Goal: Task Accomplishment & Management: Use online tool/utility

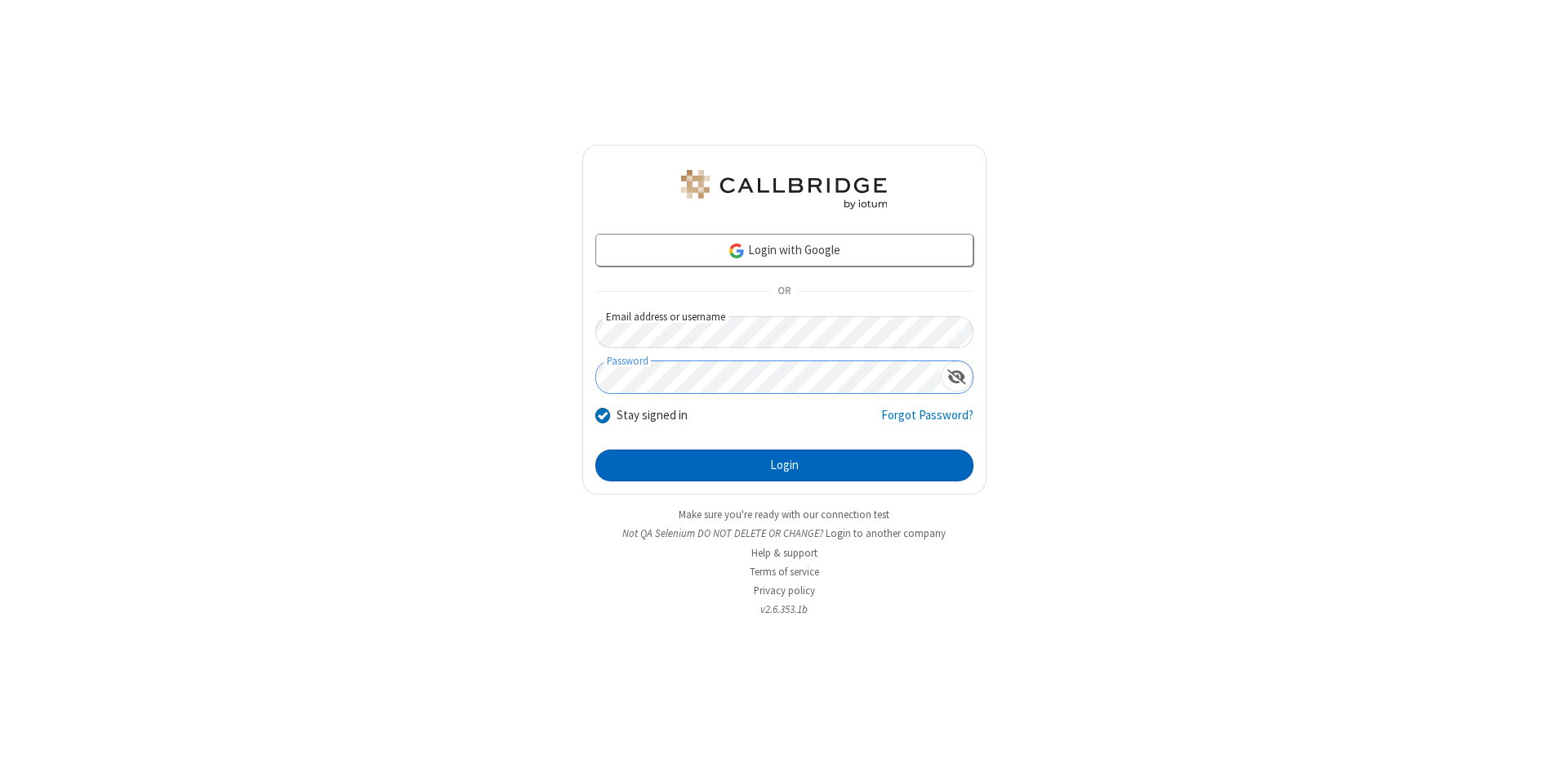
click at [784, 466] on button "Login" at bounding box center [784, 466] width 378 height 33
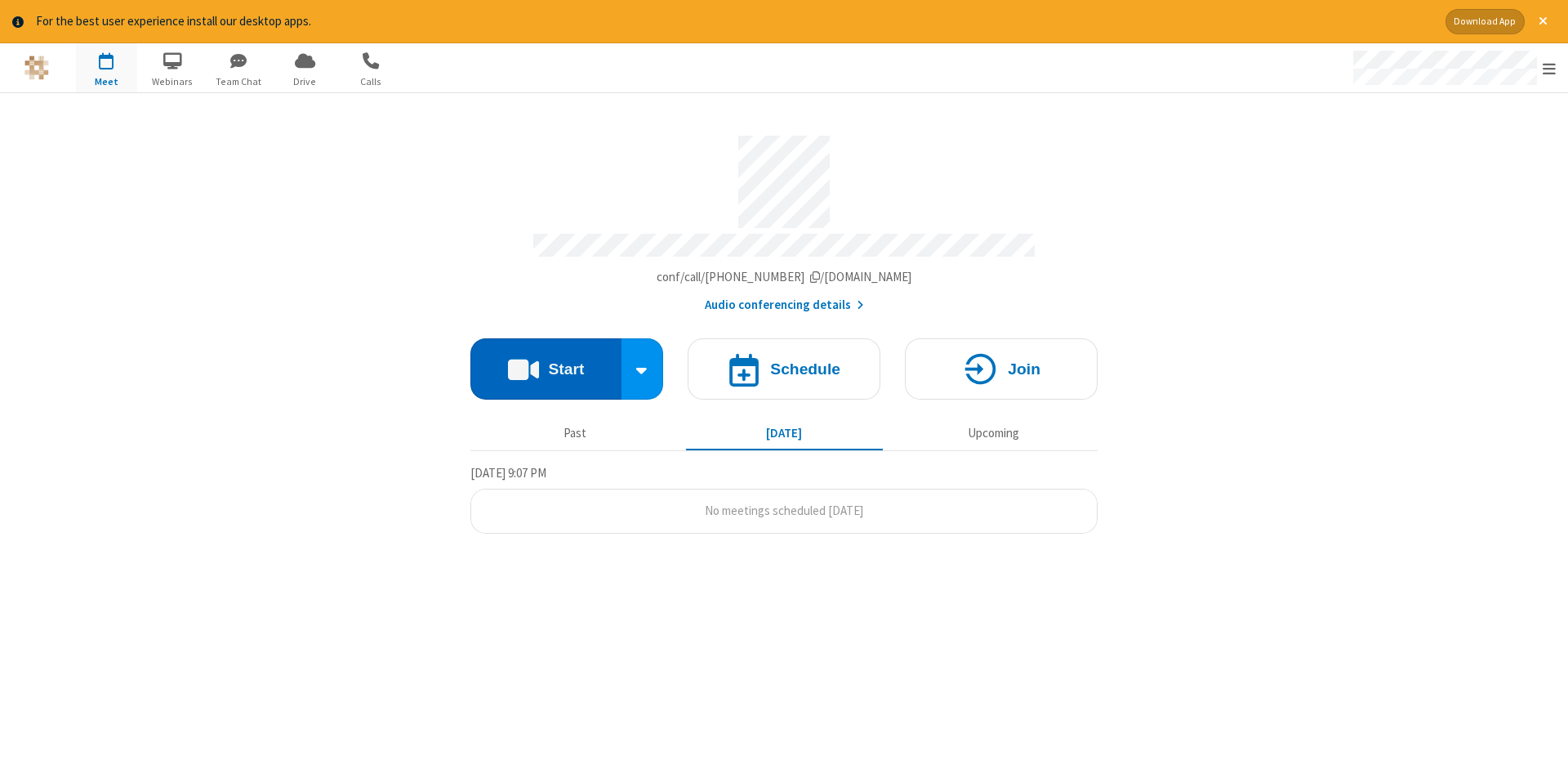
click at [546, 363] on button "Start" at bounding box center [546, 369] width 151 height 62
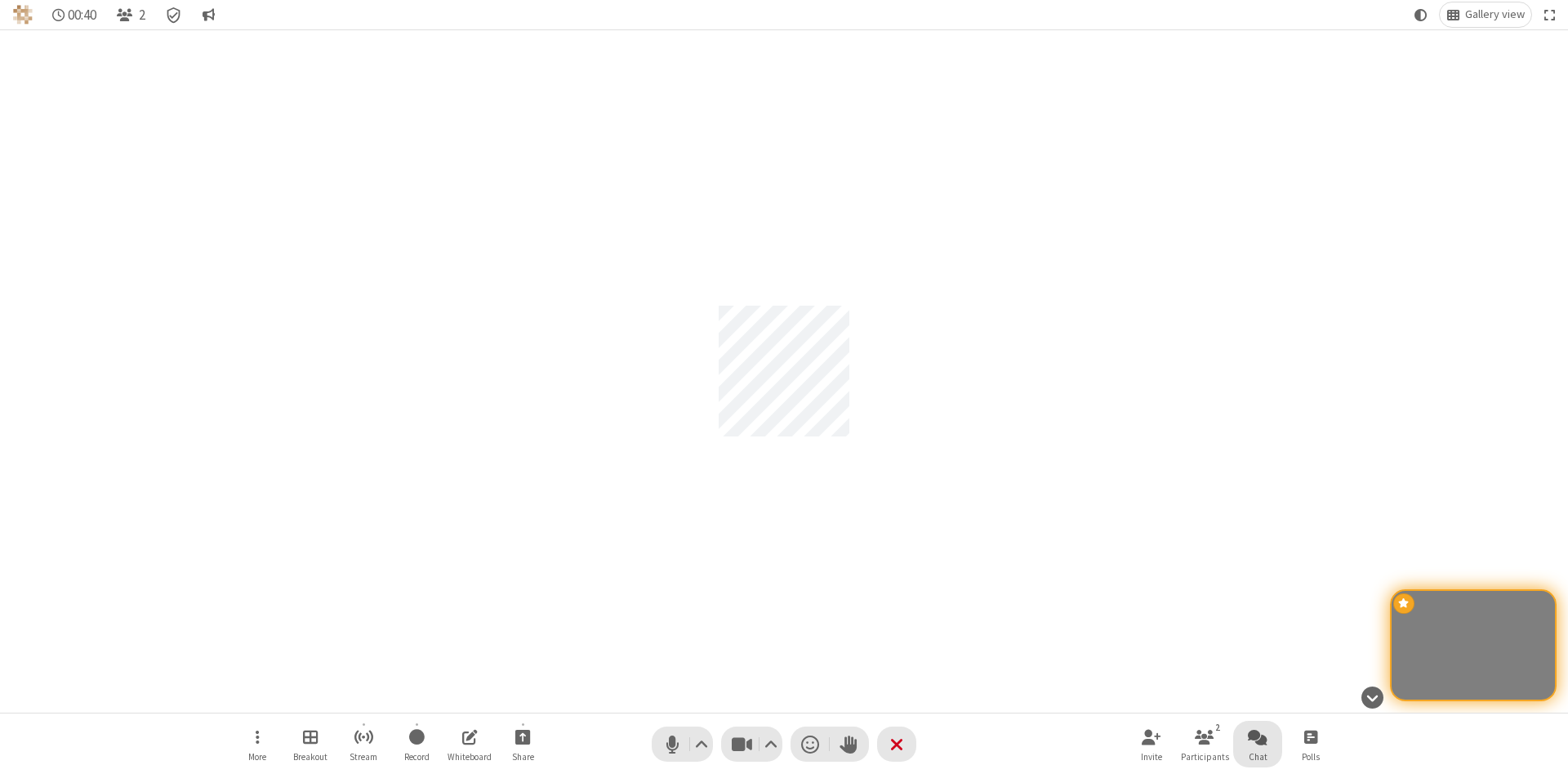
click at [1258, 736] on span "Open chat" at bounding box center [1258, 736] width 20 height 21
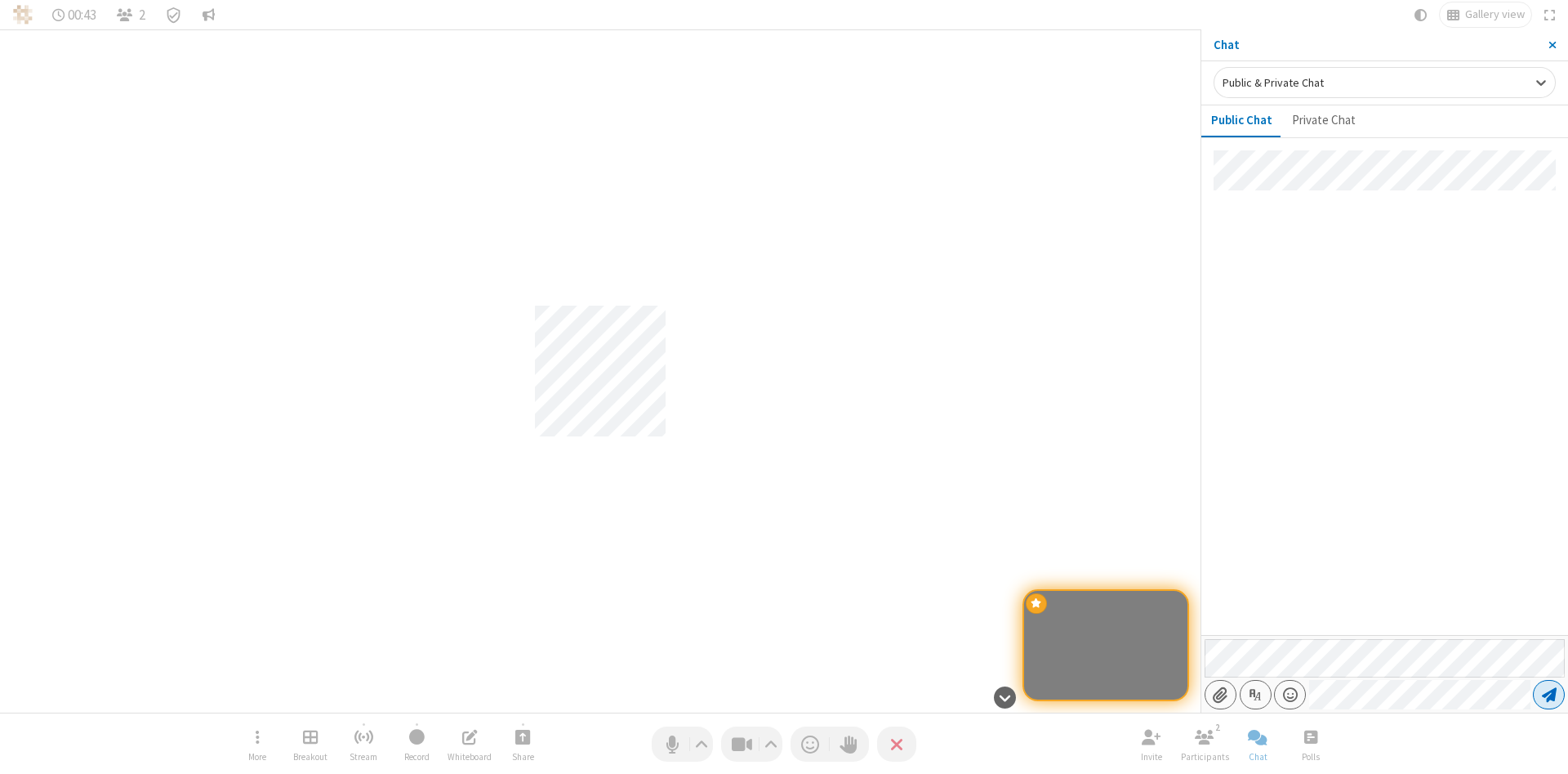
click at [1548, 694] on span "Send message" at bounding box center [1549, 694] width 14 height 16
